Goal: Task Accomplishment & Management: Use online tool/utility

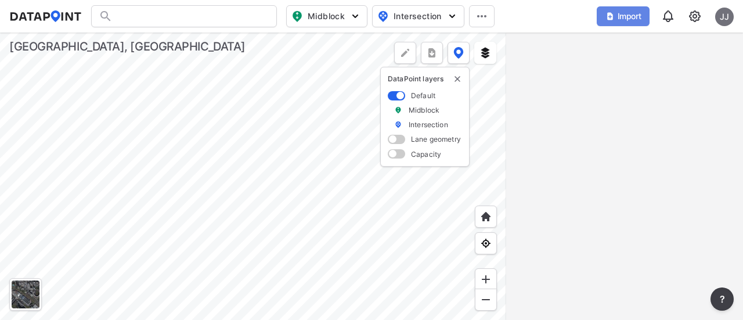
click at [627, 10] on span "Import" at bounding box center [623, 16] width 39 height 12
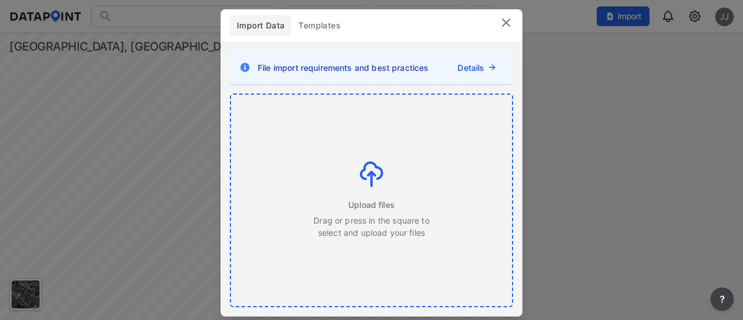
click at [369, 191] on div "Upload files Drag or press in the square to select and upload your files" at bounding box center [371, 199] width 117 height 77
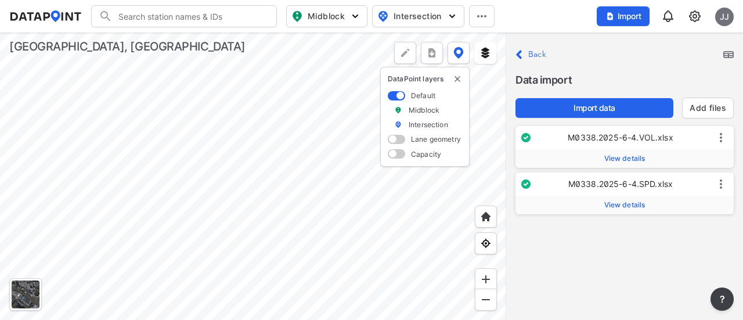
click at [628, 157] on span "View details" at bounding box center [624, 158] width 41 height 9
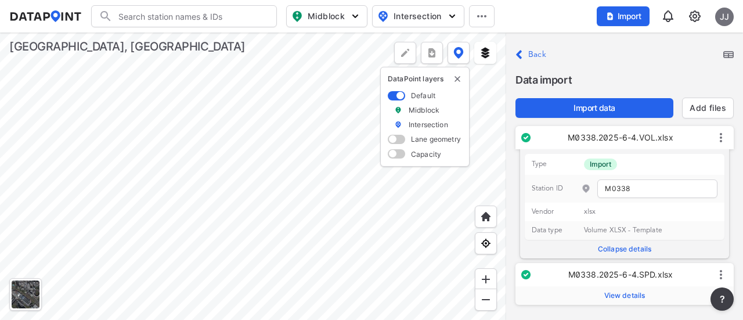
click at [621, 292] on span "View details" at bounding box center [624, 295] width 41 height 9
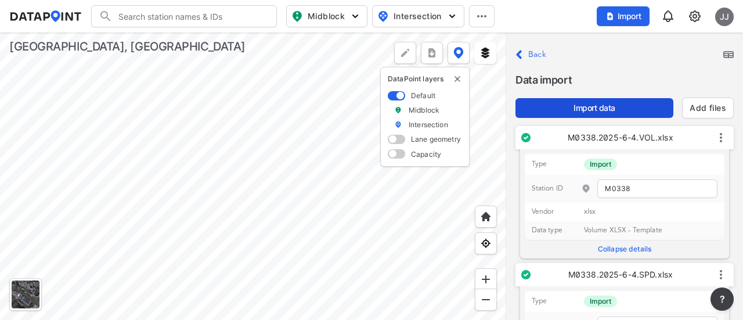
click at [613, 106] on span "Import data" at bounding box center [594, 108] width 139 height 12
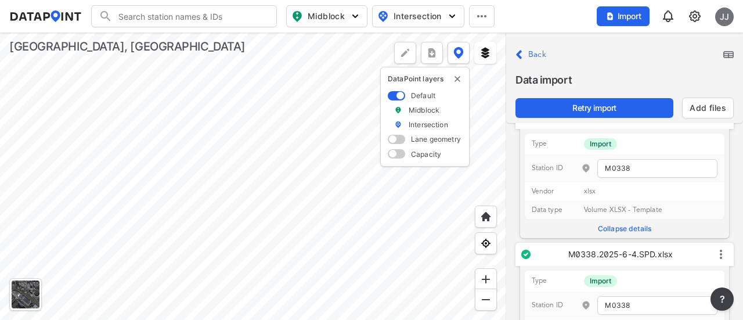
scroll to position [78, 0]
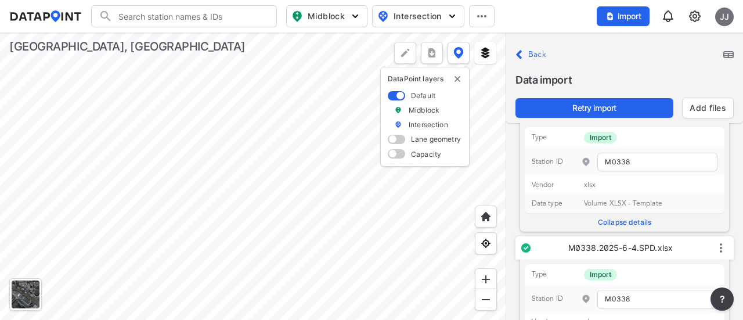
click at [537, 52] on label "Back" at bounding box center [537, 54] width 18 height 8
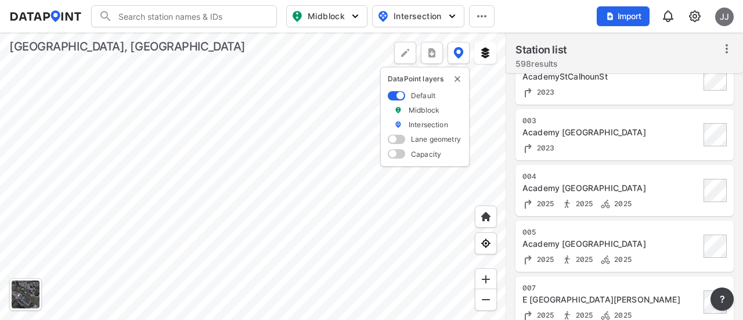
scroll to position [0, 0]
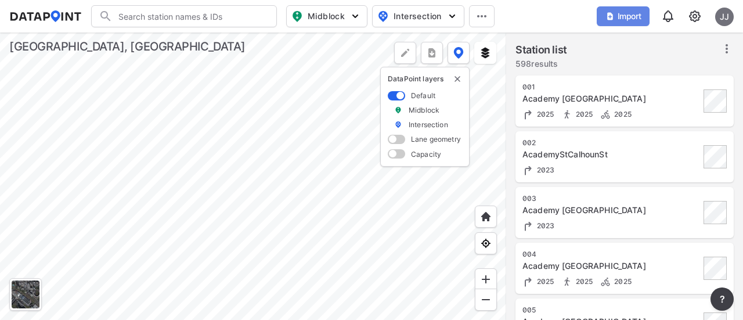
click at [624, 14] on span "Import" at bounding box center [623, 16] width 39 height 12
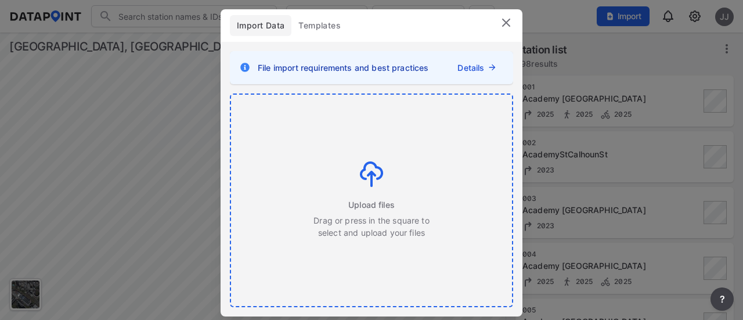
click at [373, 200] on span "Upload files" at bounding box center [371, 204] width 46 height 12
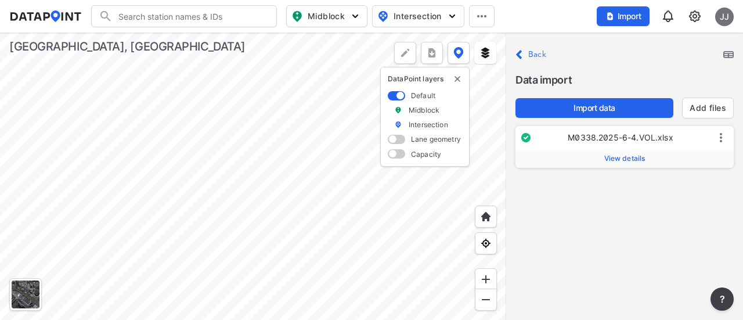
click at [613, 157] on span "View details" at bounding box center [624, 158] width 41 height 9
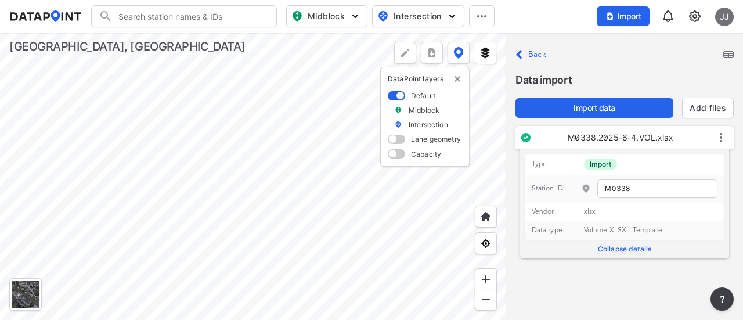
click at [721, 138] on icon at bounding box center [721, 138] width 14 height 14
click at [633, 70] on div "Data import" at bounding box center [624, 76] width 218 height 26
click at [616, 111] on span "Import data" at bounding box center [594, 108] width 139 height 12
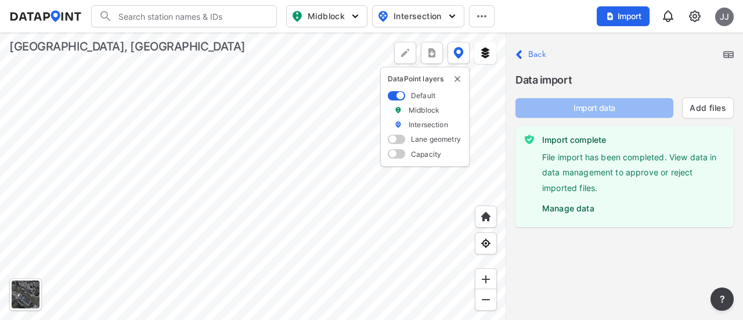
click at [558, 205] on label "Manage data" at bounding box center [633, 205] width 182 height 17
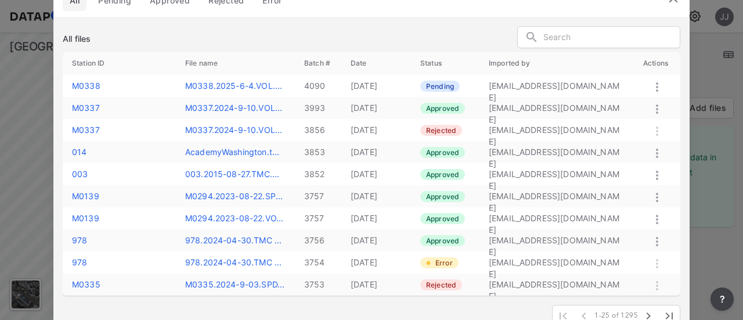
click at [658, 85] on icon at bounding box center [657, 87] width 14 height 14
click at [641, 97] on label "Approve" at bounding box center [641, 98] width 33 height 12
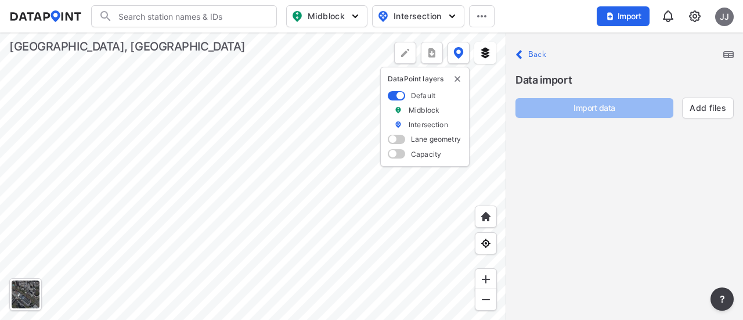
click at [530, 54] on label "Back" at bounding box center [537, 54] width 18 height 8
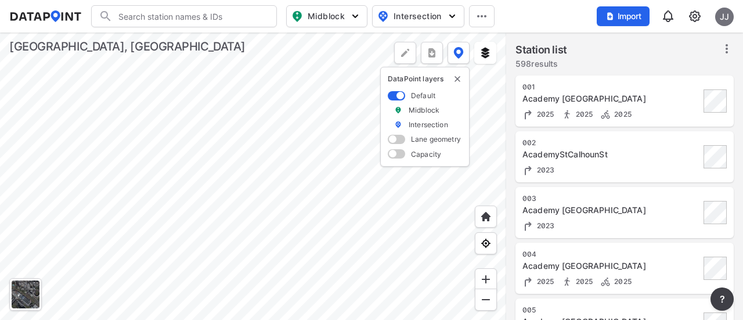
click at [624, 4] on div "Import JJ" at bounding box center [665, 16] width 137 height 27
click at [620, 15] on span "Import" at bounding box center [623, 16] width 39 height 12
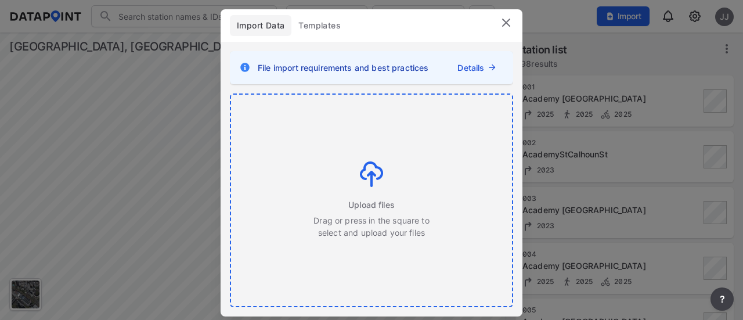
click at [348, 161] on div "Upload files Drag or press in the square to select and upload your files" at bounding box center [371, 199] width 117 height 77
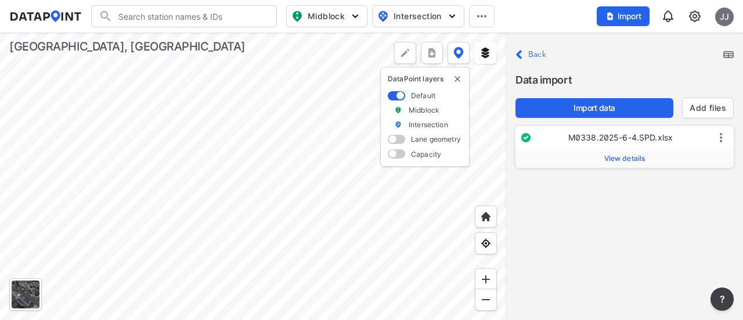
click at [606, 152] on label "View details" at bounding box center [624, 158] width 218 height 19
click at [608, 154] on span "View details" at bounding box center [624, 158] width 41 height 9
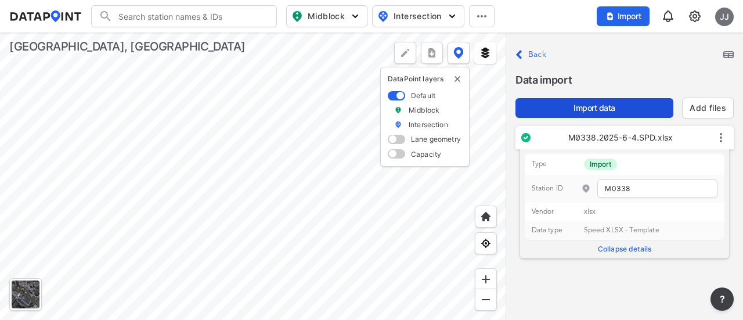
click at [602, 106] on span "Import data" at bounding box center [594, 108] width 139 height 12
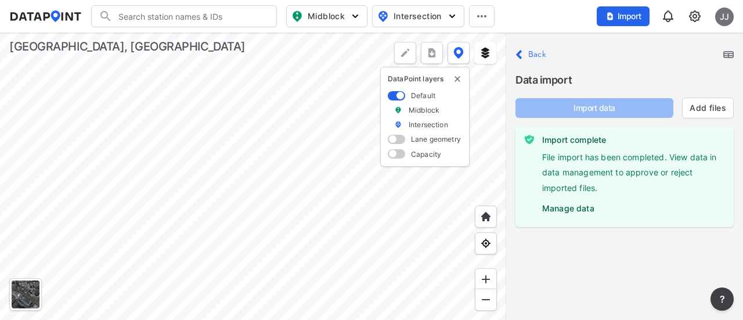
click at [578, 206] on label "Manage data" at bounding box center [633, 205] width 182 height 17
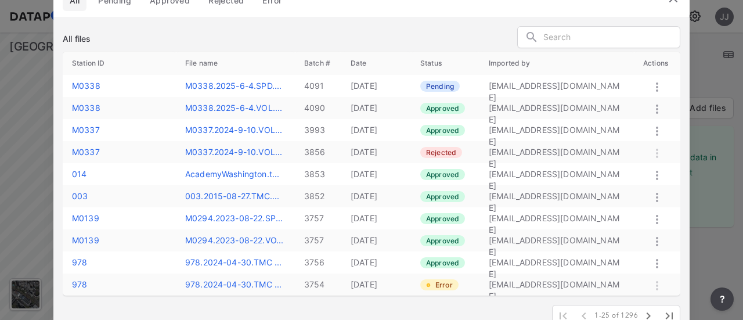
click at [657, 86] on icon at bounding box center [657, 86] width 2 height 9
click at [645, 97] on label "Approve" at bounding box center [640, 99] width 33 height 12
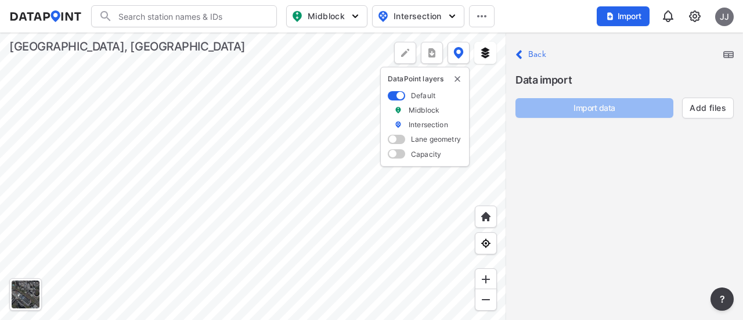
click at [529, 55] on label "Back" at bounding box center [537, 54] width 18 height 8
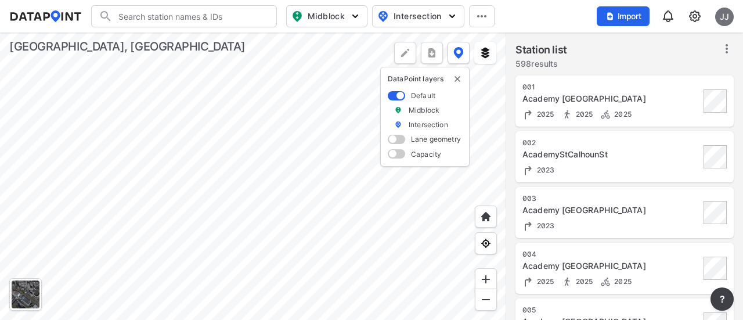
click at [184, 12] on input "Search" at bounding box center [191, 16] width 157 height 19
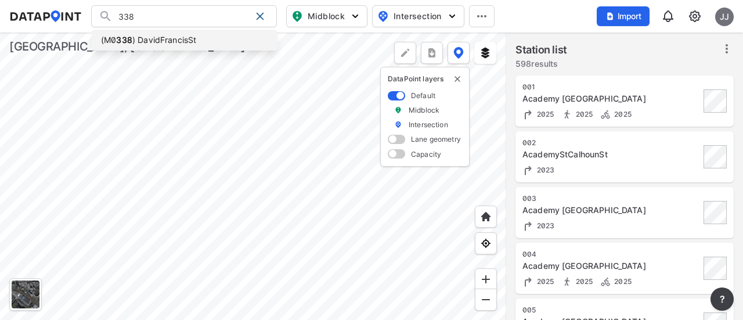
click at [150, 36] on li "(M0 338 ) DavidFrancisSt" at bounding box center [185, 40] width 186 height 21
type input "(M0338) DavidFrancisSt"
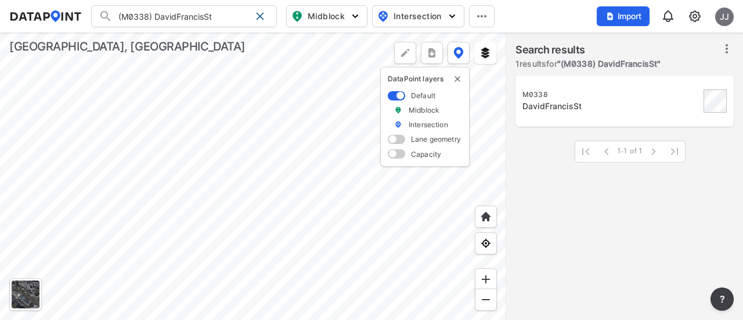
click at [193, 131] on div at bounding box center [253, 175] width 506 height 287
